Goal: Information Seeking & Learning: Learn about a topic

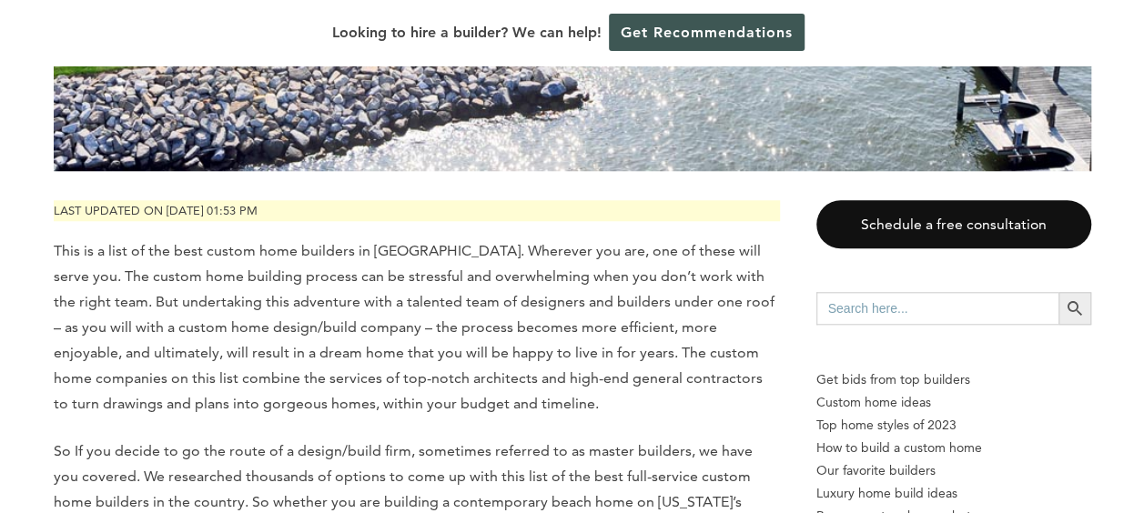
scroll to position [757, 0]
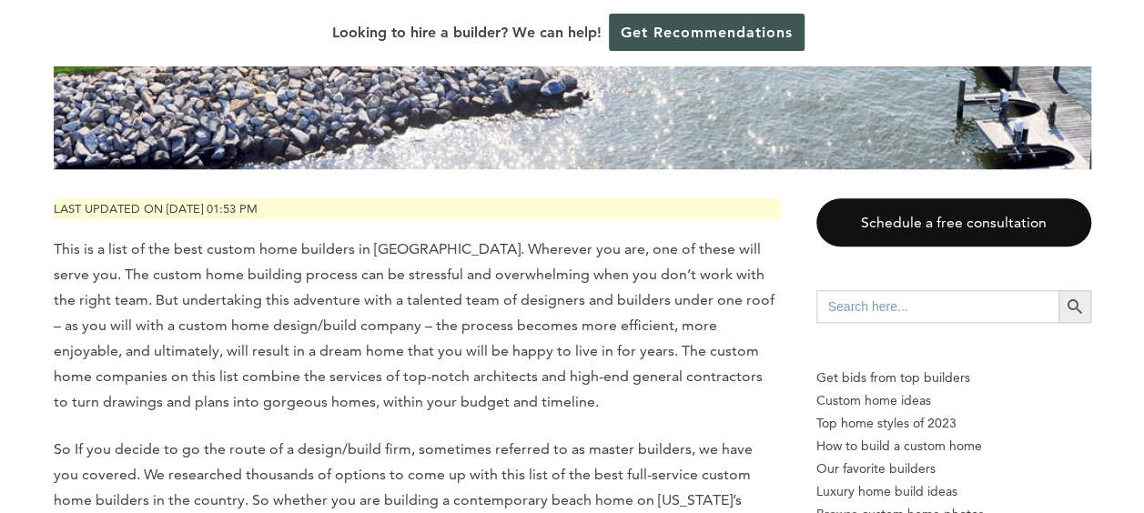
click at [843, 309] on input "Search for:" at bounding box center [938, 306] width 242 height 33
type input "michigan"
click at [1059, 290] on button "Search Button" at bounding box center [1075, 306] width 33 height 33
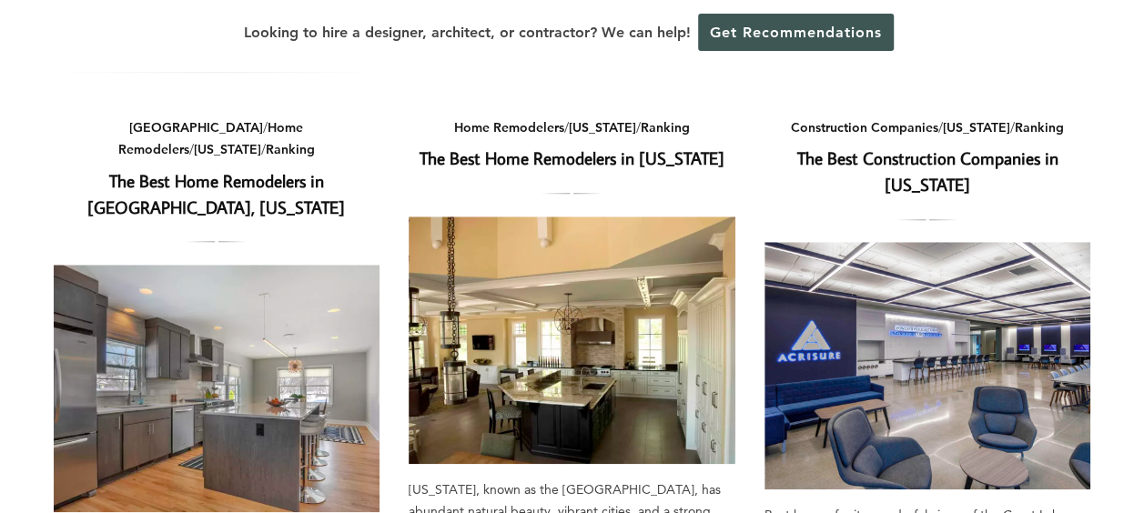
scroll to position [708, 0]
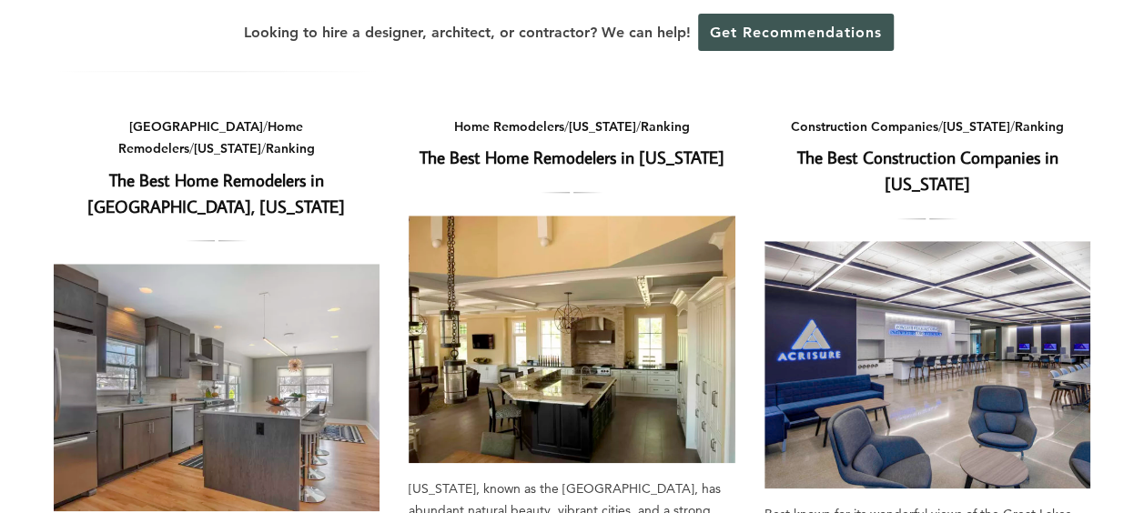
click at [941, 171] on link "The Best Construction Companies in Michigan" at bounding box center [927, 170] width 261 height 49
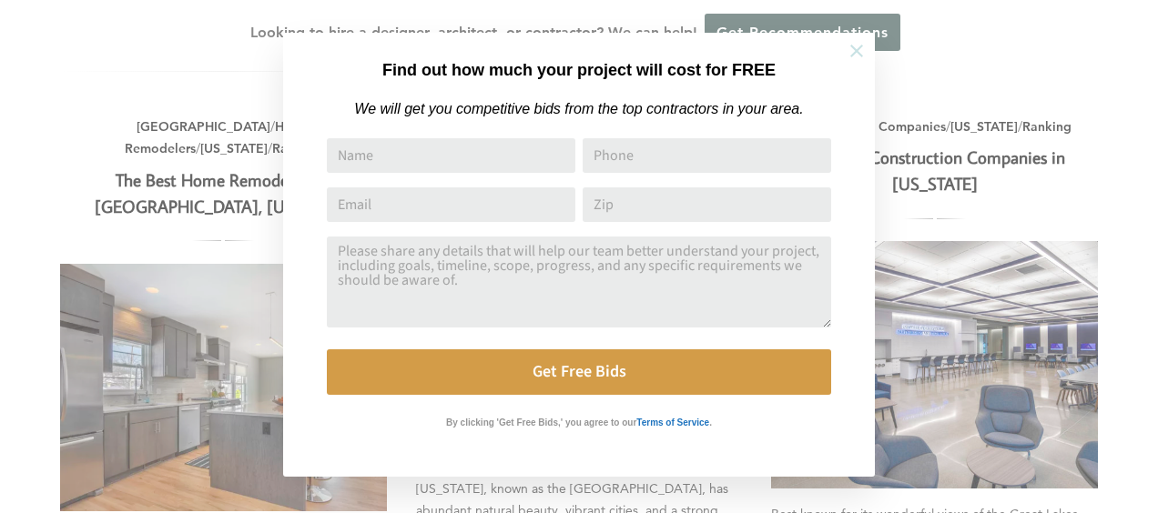
click at [855, 52] on icon at bounding box center [856, 51] width 13 height 13
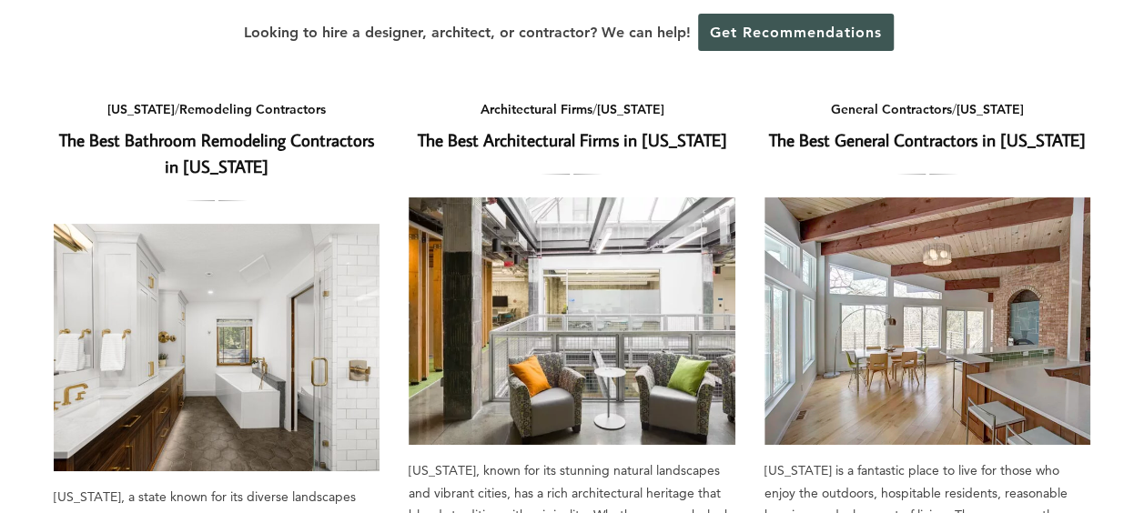
scroll to position [157, 0]
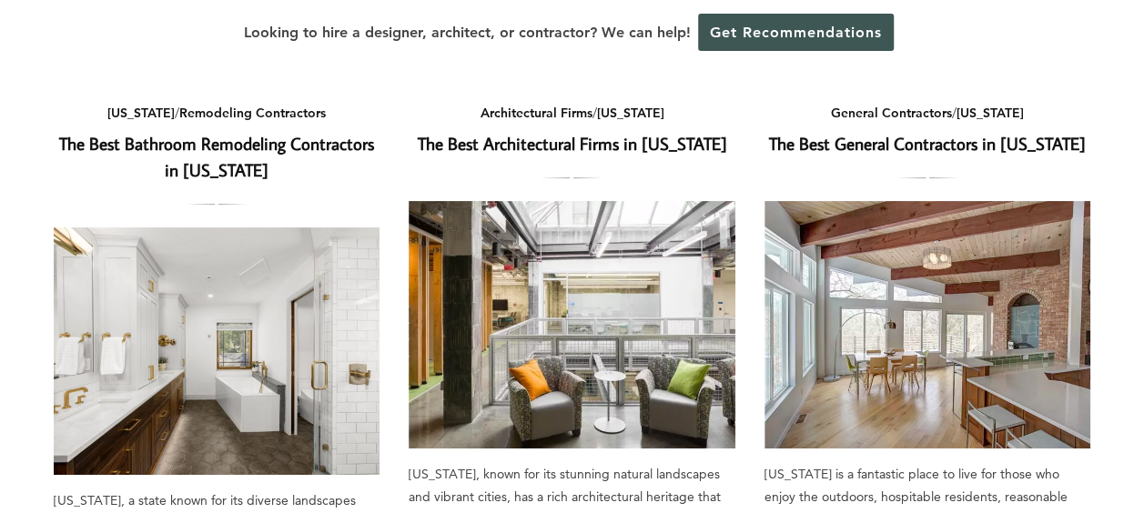
click at [974, 148] on link "The Best General Contractors in Michigan" at bounding box center [927, 143] width 317 height 23
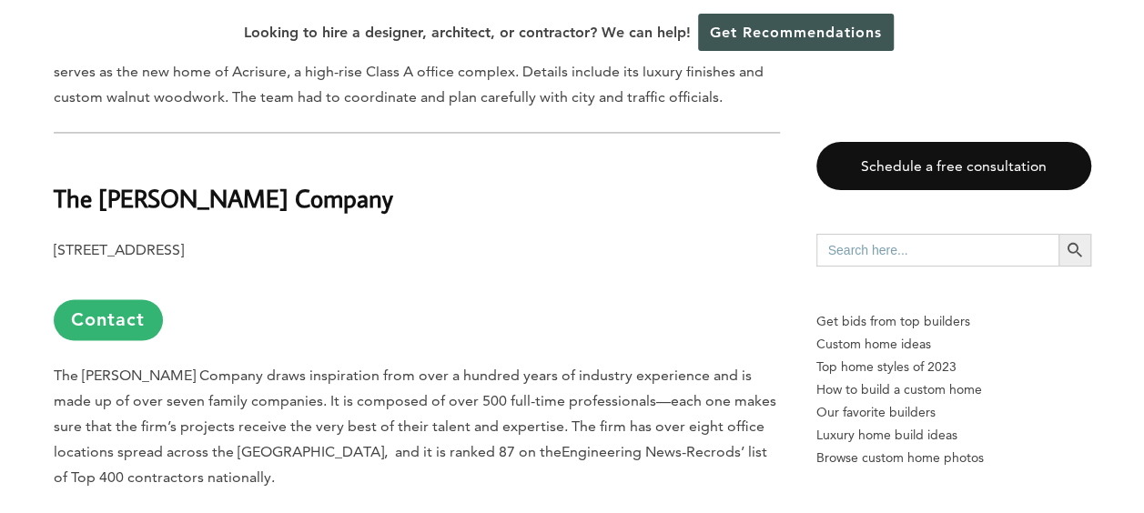
scroll to position [1314, 0]
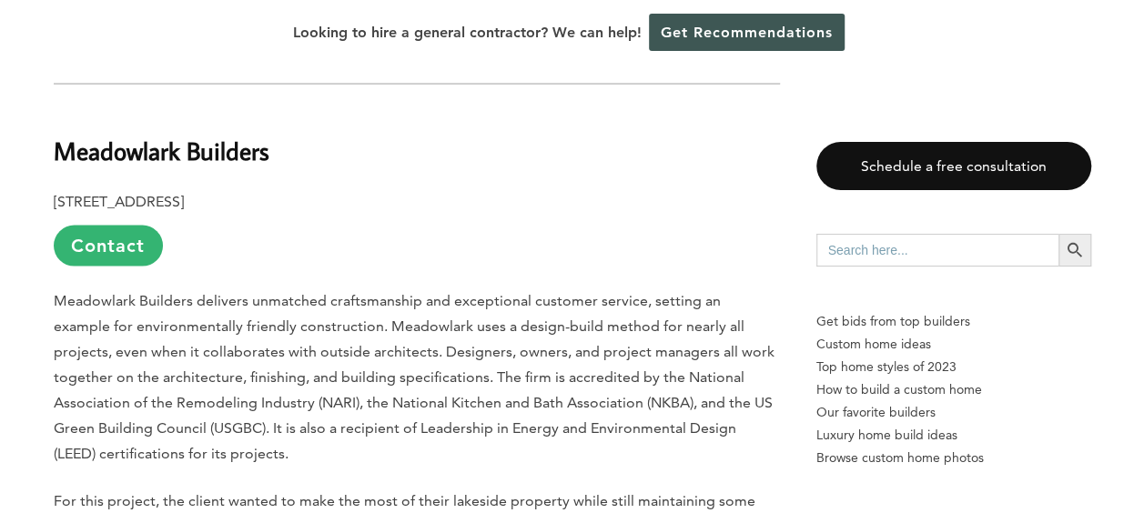
scroll to position [1815, 0]
click at [117, 135] on b "Meadowlark Builders" at bounding box center [162, 151] width 216 height 32
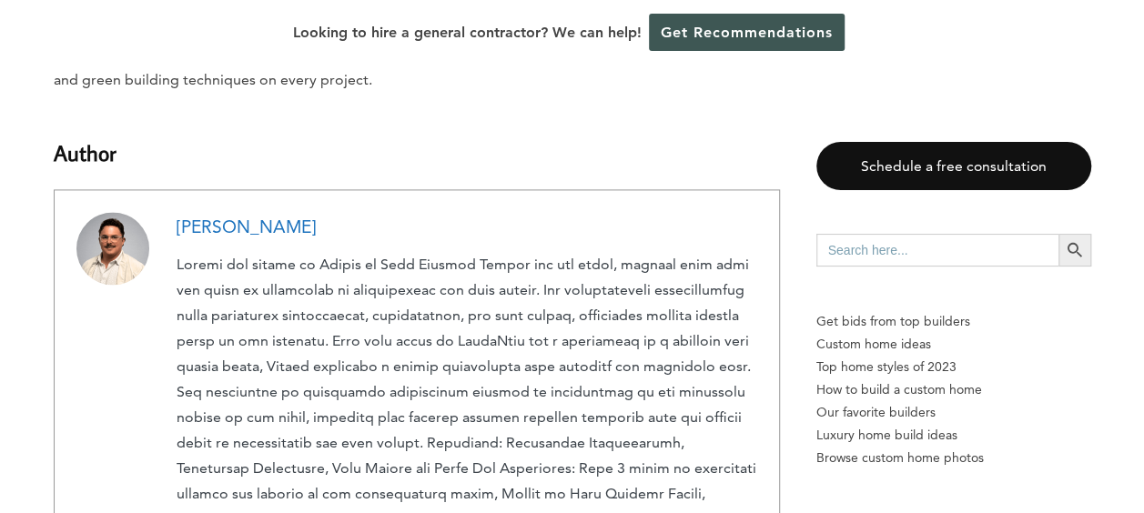
scroll to position [4639, 0]
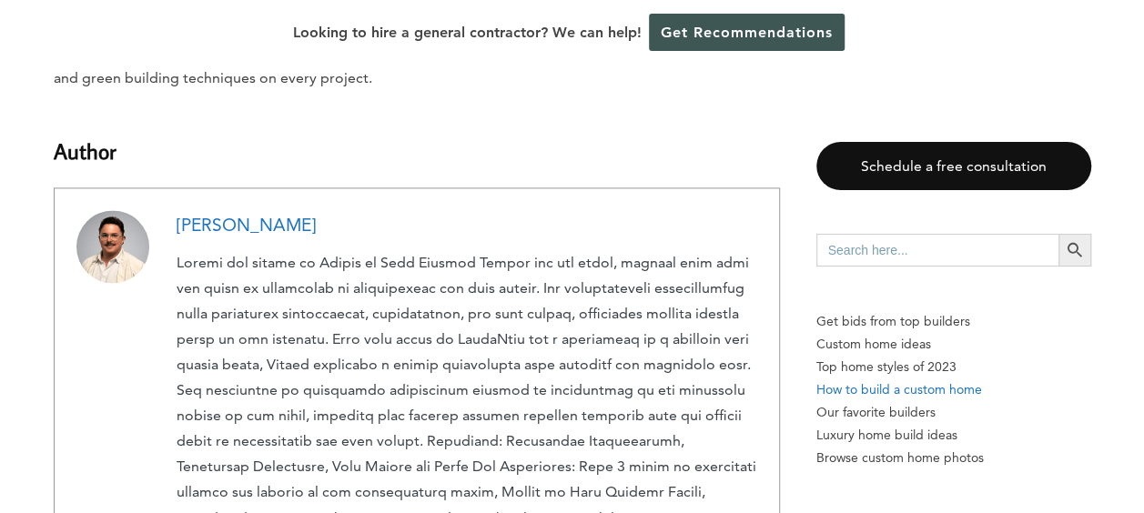
click at [942, 395] on p "How to build a custom home" at bounding box center [954, 390] width 275 height 23
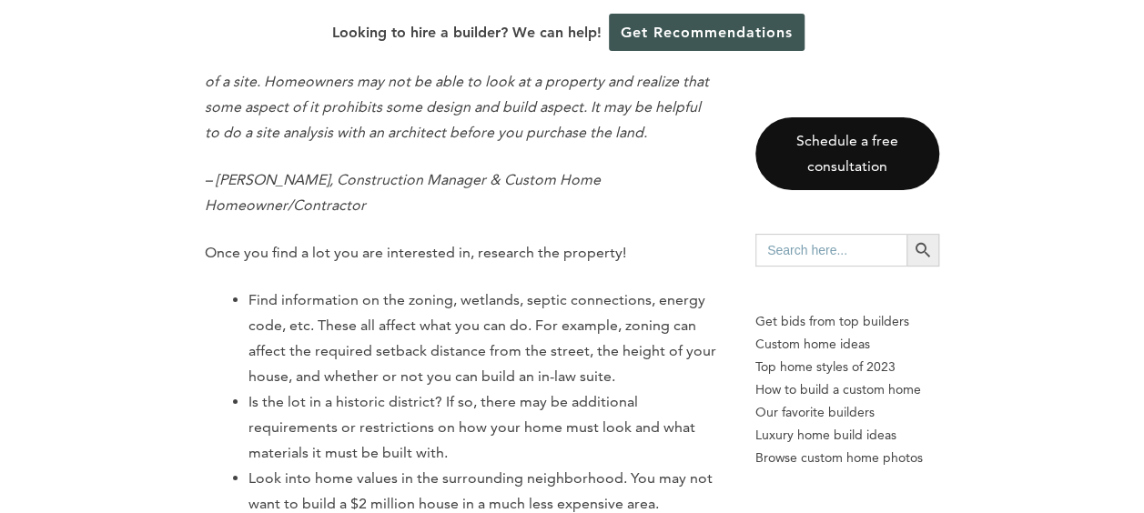
scroll to position [3927, 0]
